Goal: Task Accomplishment & Management: Complete application form

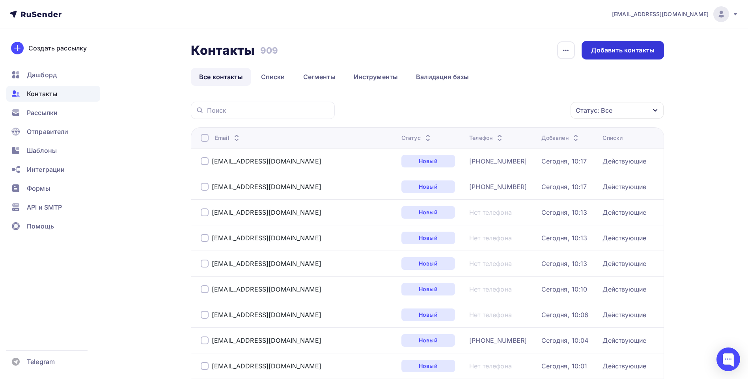
click at [612, 54] on div "Добавить контакты" at bounding box center [623, 50] width 64 height 9
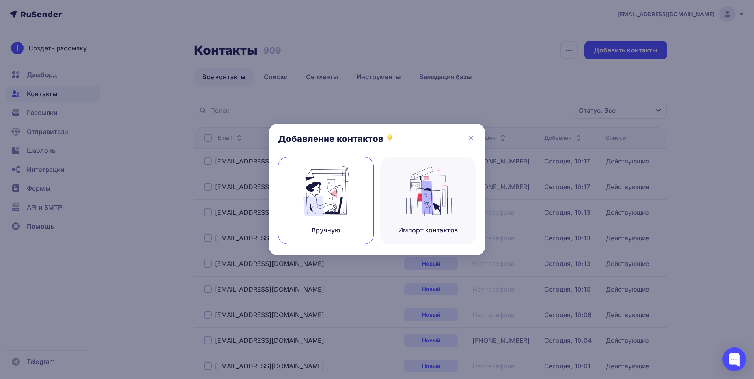
click at [317, 216] on img at bounding box center [326, 191] width 53 height 50
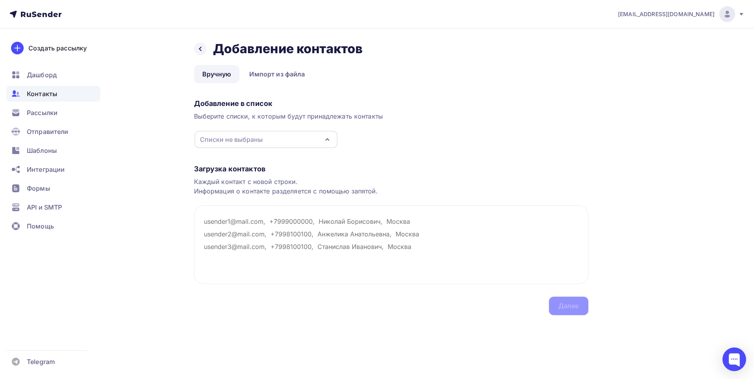
click at [291, 146] on div "Списки не выбраны" at bounding box center [265, 139] width 143 height 17
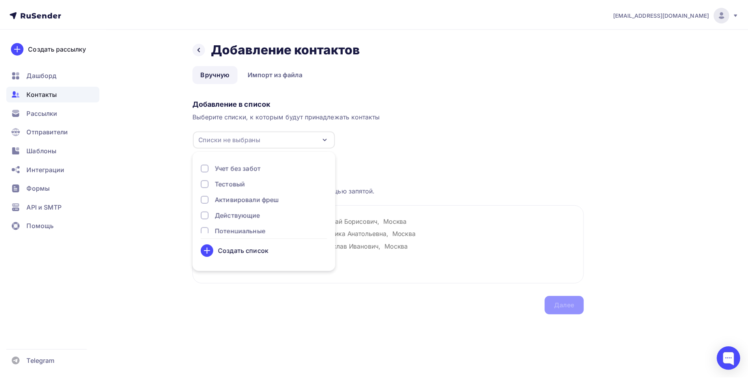
scroll to position [26, 0]
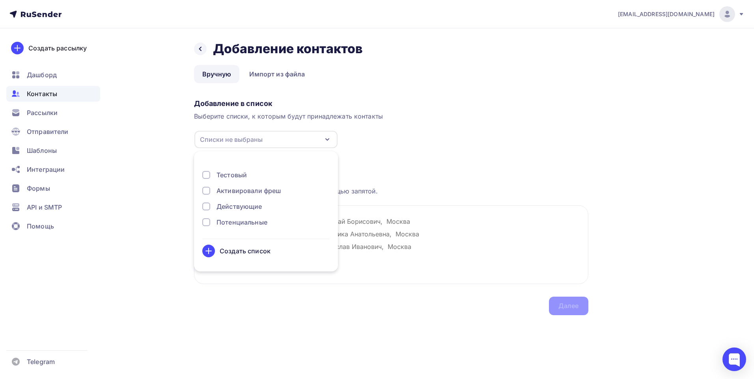
click at [252, 207] on div "Действующие" at bounding box center [240, 206] width 46 height 9
click at [395, 243] on textarea at bounding box center [391, 245] width 394 height 79
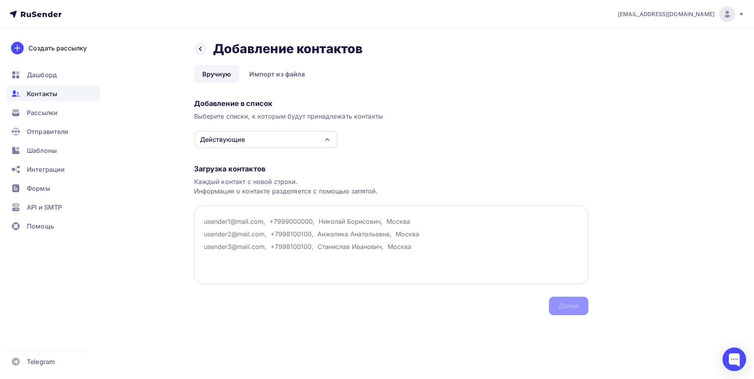
paste textarea "[EMAIL_ADDRESS][DOMAIN_NAME]"
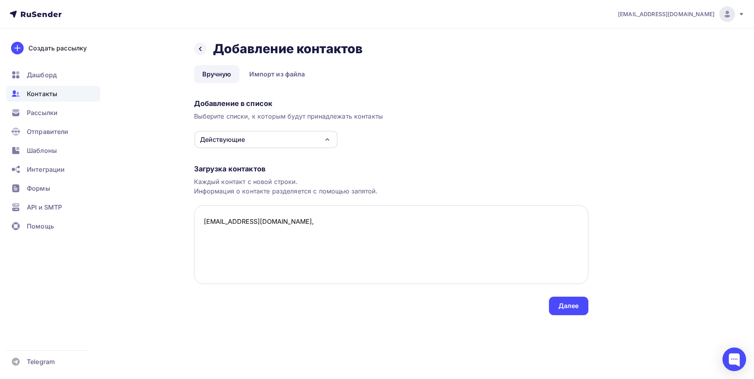
paste textarea "ООО "КЛИМАТЭКС""
paste textarea "[EMAIL_ADDRESS][DOMAIN_NAME]"
paste textarea "ООО "КОНСТАНТА И К""
click at [351, 234] on textarea "klimateks24@yandex.ru,ООО "КЛИМАТЭКС", kapitanik09@mail.ru, ООО "КОНСТАНТА И К"" at bounding box center [391, 245] width 394 height 79
click at [350, 236] on textarea "klimateks24@yandex.ru,ООО "КЛИМАТЭКС", kapitanik09@mail.ru, ООО "КОНСТАНТА И К"" at bounding box center [391, 245] width 394 height 79
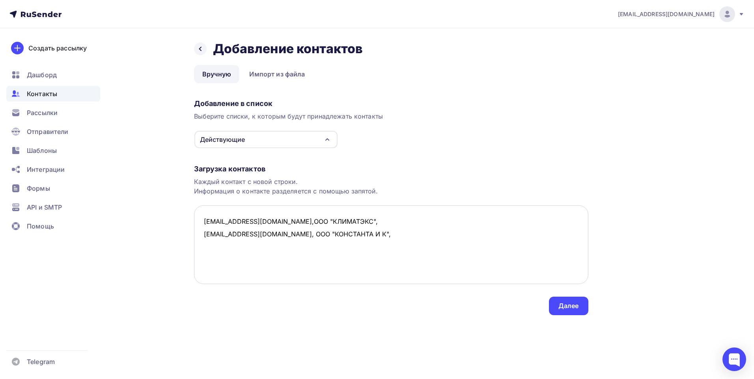
paste textarea "[PHONE_NUMBER]"
paste textarea "[EMAIL_ADDRESS][DOMAIN_NAME]"
paste textarea "ООО "КОТ""
type textarea "klimateks24@yandex.ru,ООО "КЛИМАТЭКС", kapitanik09@mail.ru, ООО "КОНСТАНТА И К"…"
click at [561, 302] on div "Далее" at bounding box center [569, 306] width 21 height 9
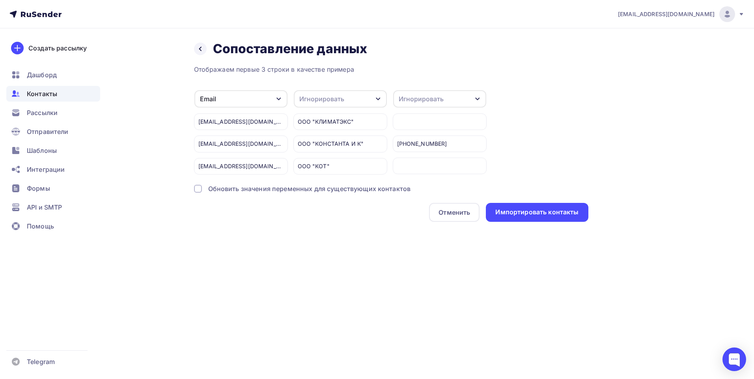
click at [357, 95] on div "Игнорировать" at bounding box center [340, 98] width 93 height 17
click at [330, 86] on div "Имя" at bounding box center [332, 86] width 58 height 9
click at [434, 100] on div "Игнорировать" at bounding box center [421, 98] width 45 height 9
click at [423, 104] on div "Телефон" at bounding box center [431, 102] width 58 height 9
click at [520, 208] on div "Импортировать контакты" at bounding box center [536, 212] width 83 height 9
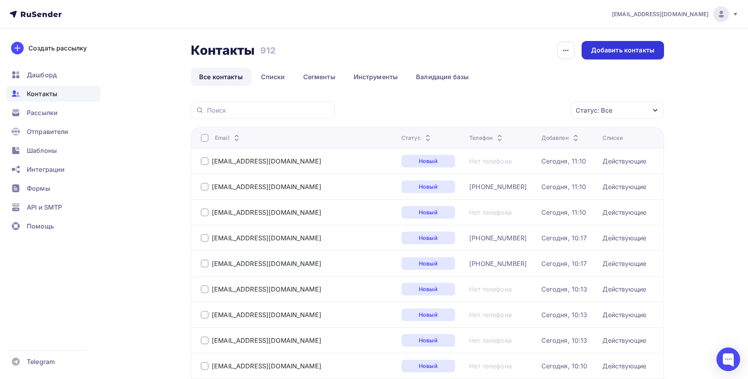
click at [634, 51] on div "Добавить контакты" at bounding box center [623, 50] width 64 height 9
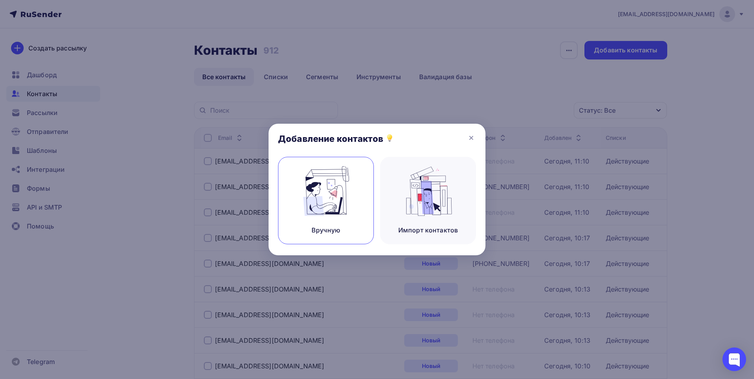
click at [295, 201] on div "Вручную" at bounding box center [326, 201] width 96 height 88
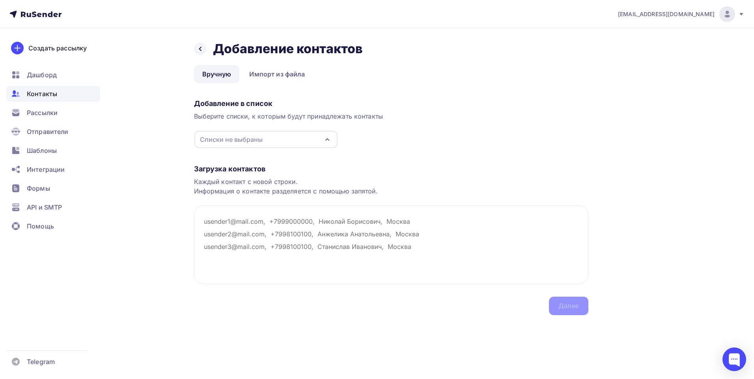
click at [277, 143] on div "Списки не выбраны" at bounding box center [265, 139] width 143 height 17
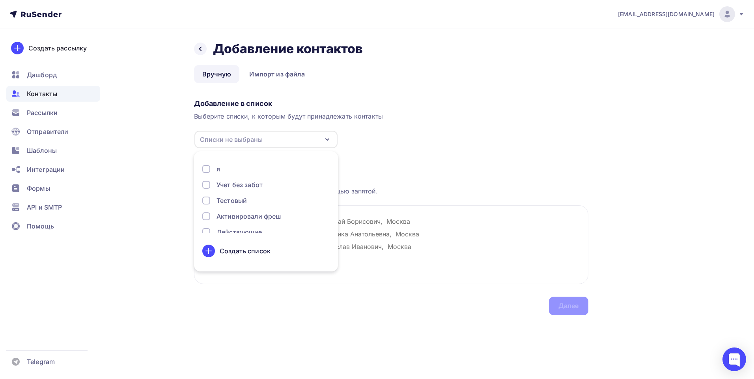
click at [235, 230] on div "Действующие" at bounding box center [240, 232] width 46 height 9
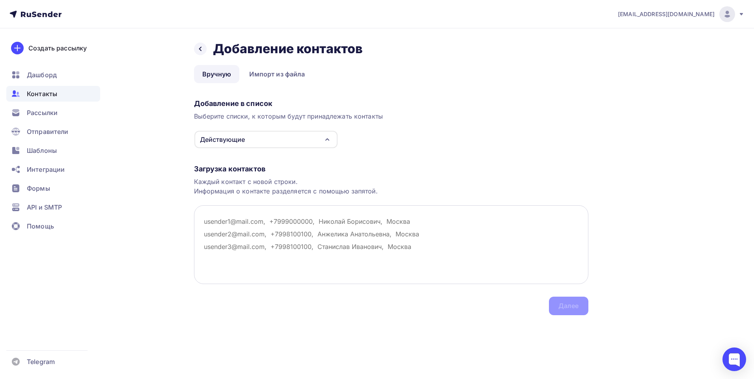
click at [416, 231] on textarea at bounding box center [391, 245] width 394 height 79
paste textarea "a.matveev@dvnet.ru"
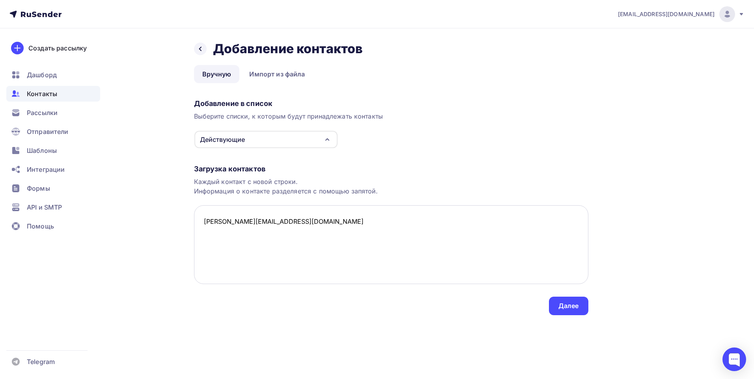
click at [305, 224] on textarea "a.matveev@dvnet.ru" at bounding box center [391, 245] width 394 height 79
paste textarea "ИП Кротов Глеб Евгеньевич"
click at [284, 219] on textarea "a.matveev@dvnet.ru, ИП Кротов Глеб Евгеньевич" at bounding box center [391, 245] width 394 height 79
click at [280, 220] on textarea "a.matveev@dvnet.ru, ИП Кротов Глеб Евгеньевич" at bounding box center [391, 245] width 394 height 79
click at [356, 221] on textarea "a.matveev@dvnet.ru, Кротов Глеб Евгеньевич" at bounding box center [391, 245] width 394 height 79
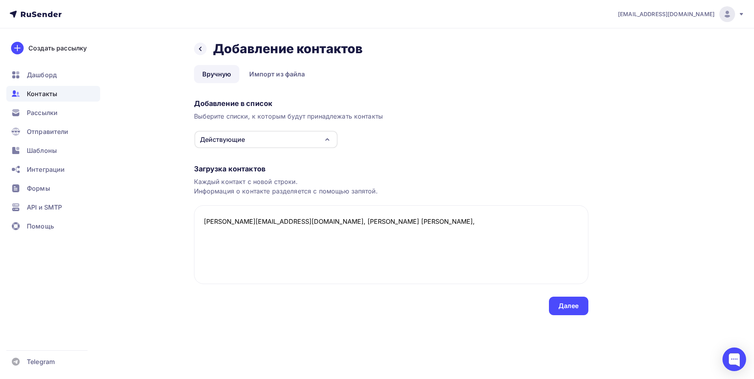
paste textarea "+7(391)265-34-72"
paste textarea "[EMAIL_ADDRESS][DOMAIN_NAME]"
paste textarea "Кобелева Елена Анатольевна"
paste textarea "+7 (913) 190-88-78"
click at [267, 336] on div "Назад Добавление контактов Добавление контактов Вручную Импорт из файла Вручную…" at bounding box center [377, 187] width 647 height 319
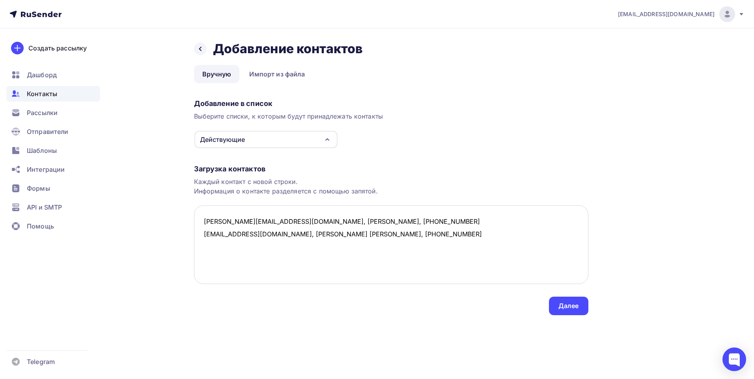
click at [435, 235] on textarea "a.matveev@dvnet.ru, Кротов Глеб Евгеньевич, +7(391)265-34-72 laiveko@yandex.ru,…" at bounding box center [391, 245] width 394 height 79
paste textarea "[EMAIL_ADDRESS][DOMAIN_NAME]"
click at [258, 250] on textarea "a.matveev@dvnet.ru, Кротов Глеб Евгеньевич, +7(391)265-34-72 laiveko@yandex.ru,…" at bounding box center [391, 245] width 394 height 79
paste textarea "Лелекова Анастасия Леонидовна"
paste textarea "+7 (923) 311-31-33"
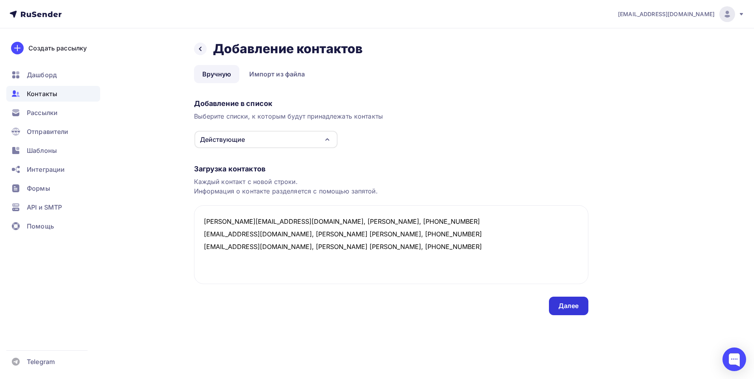
type textarea "a.matveev@dvnet.ru, Кротов Глеб Евгеньевич, +7(391)265-34-72 laiveko@yandex.ru,…"
click at [557, 304] on div "Далее" at bounding box center [568, 306] width 39 height 19
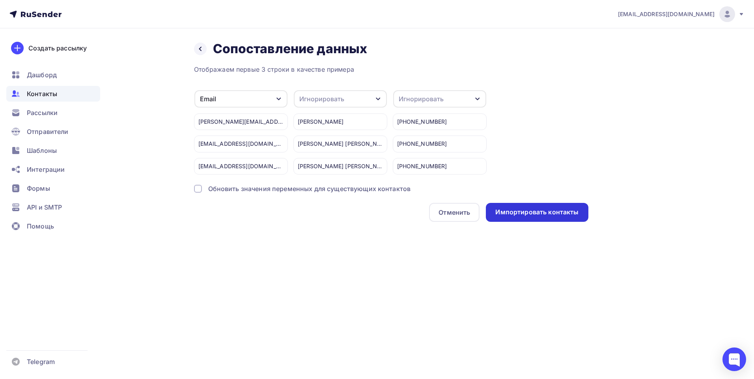
click at [534, 209] on div "Импортировать контакты" at bounding box center [536, 212] width 83 height 9
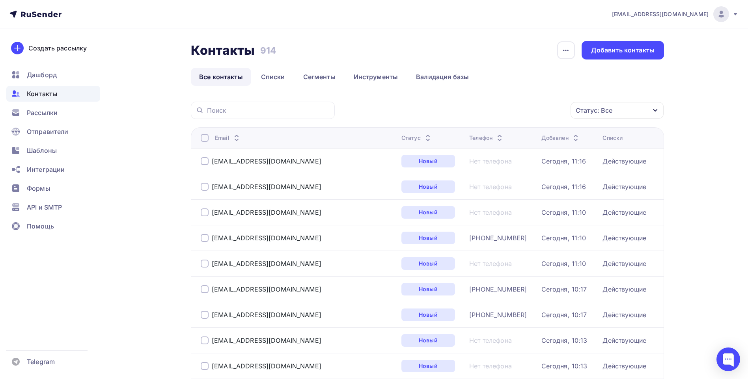
click at [469, 162] on div "Нет телефона" at bounding box center [490, 161] width 43 height 8
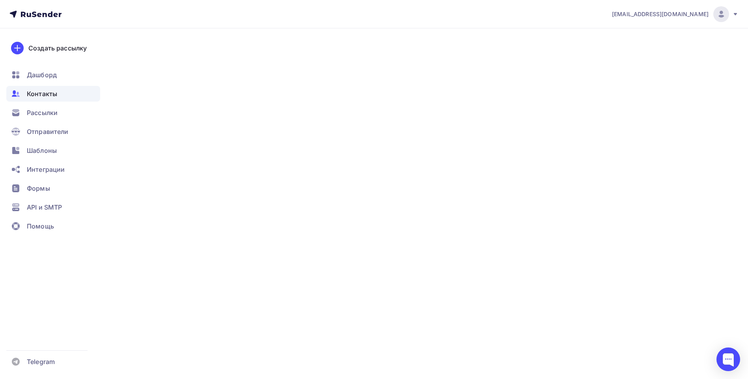
click at [469, 162] on div "Нет телефона" at bounding box center [490, 161] width 43 height 8
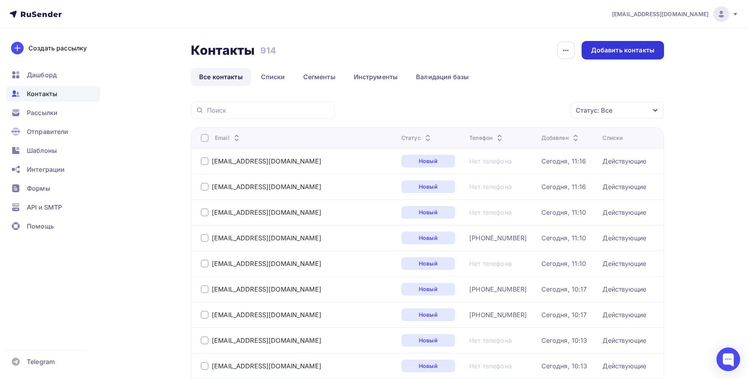
click at [613, 54] on div "Добавить контакты" at bounding box center [623, 50] width 64 height 9
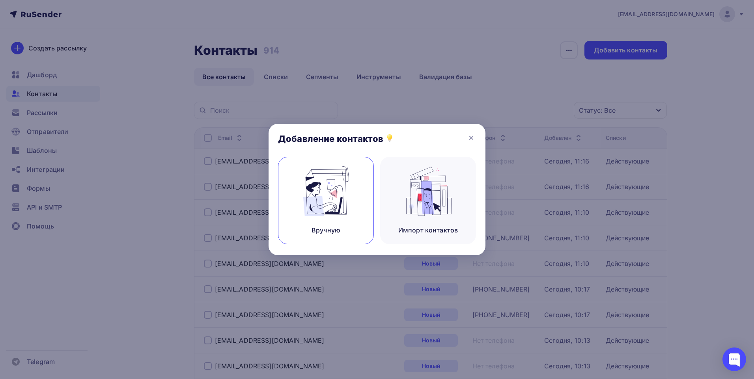
click at [317, 227] on div "Вручную" at bounding box center [326, 230] width 29 height 9
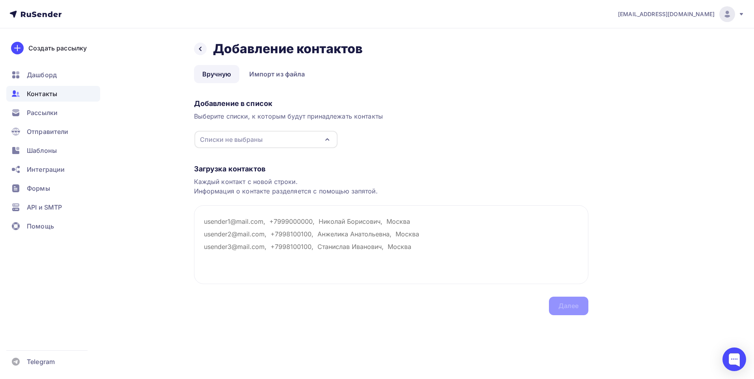
click at [265, 137] on div "Списки не выбраны" at bounding box center [265, 139] width 143 height 17
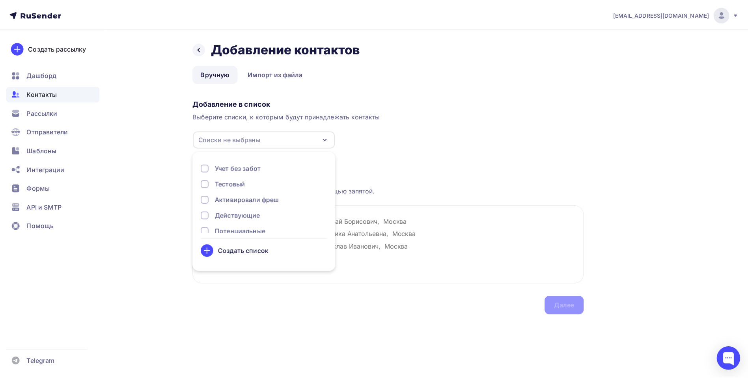
scroll to position [26, 0]
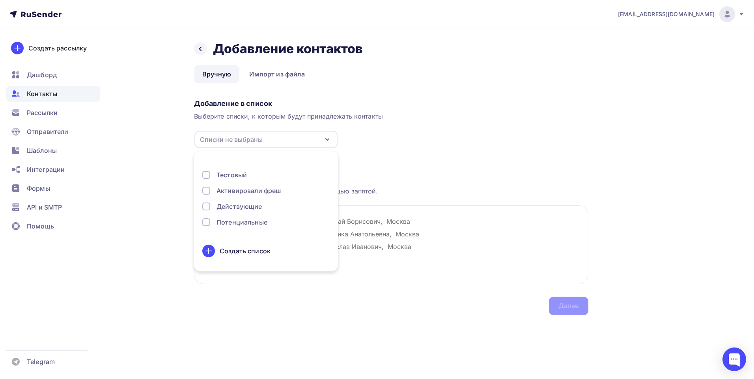
click at [206, 207] on div at bounding box center [206, 207] width 8 height 8
click at [411, 249] on textarea at bounding box center [391, 245] width 394 height 79
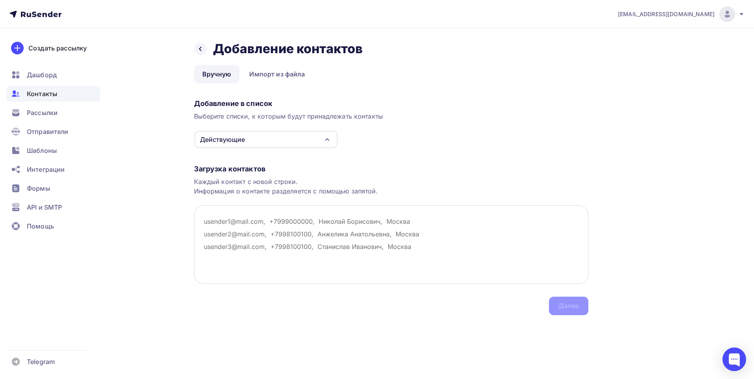
paste textarea "importexk@mail.ru"
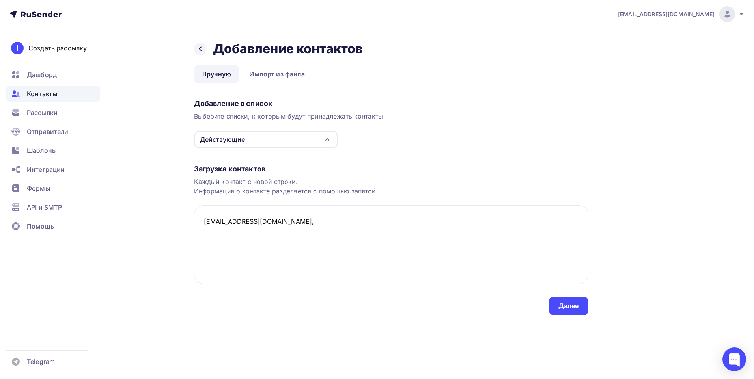
paste textarea "Цыбулько Юлия Валерьевна"
paste textarea "2052508@mail.ru"
paste textarea "Никулина Марина Александровна"
type textarea "importexk@mail.ru, Цыбулько Юлия Валерьевна 2052508@mail.ru, Никулина Марина Ал…"
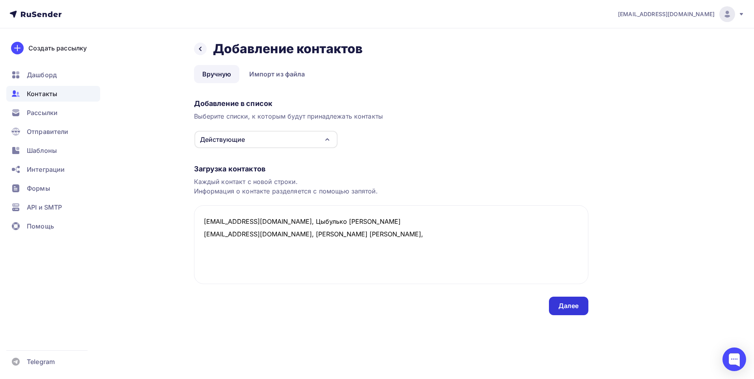
click at [563, 304] on div "Далее" at bounding box center [569, 306] width 21 height 9
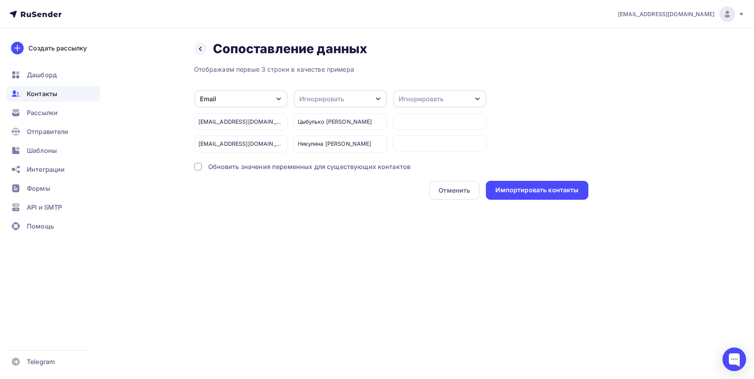
click at [367, 101] on div "Игнорировать" at bounding box center [340, 98] width 93 height 17
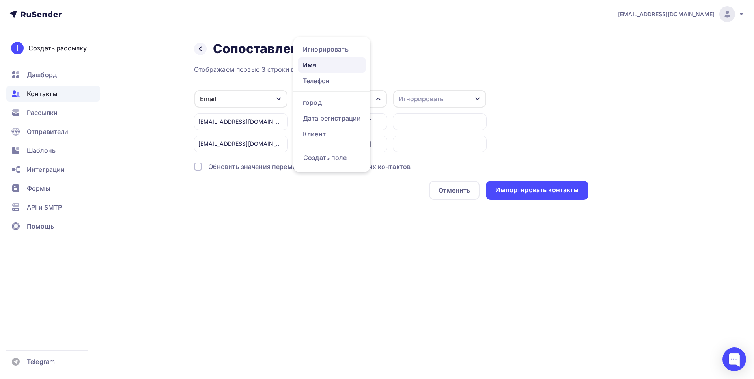
click at [319, 66] on div "Имя" at bounding box center [332, 64] width 58 height 9
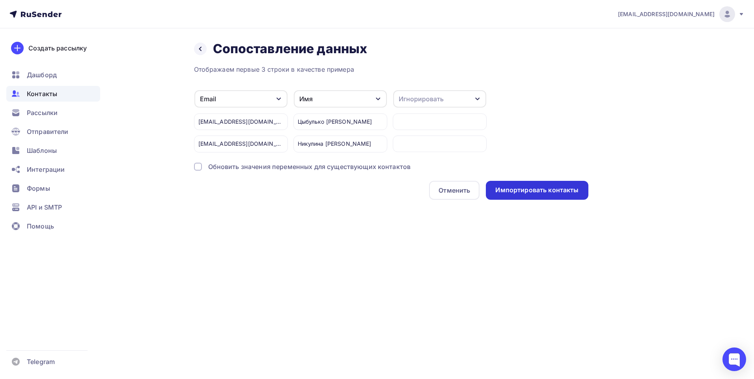
click at [534, 194] on div "Импортировать контакты" at bounding box center [536, 190] width 83 height 9
